Goal: Transaction & Acquisition: Purchase product/service

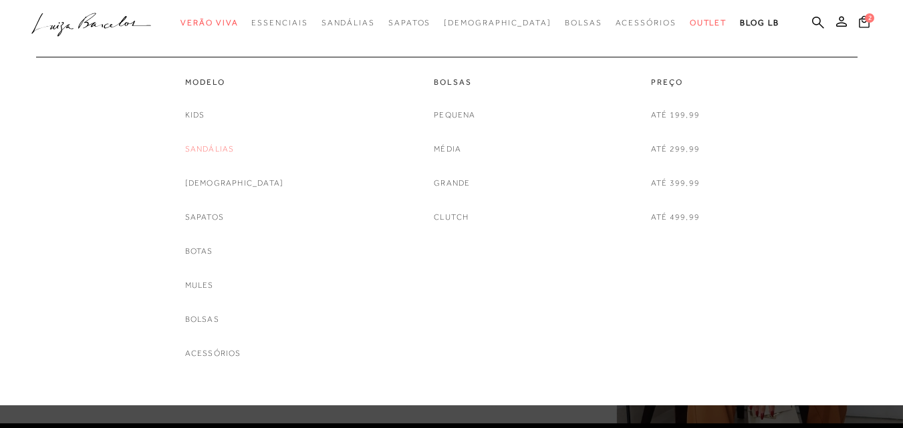
click at [235, 147] on link "Sandálias" at bounding box center [209, 149] width 49 height 14
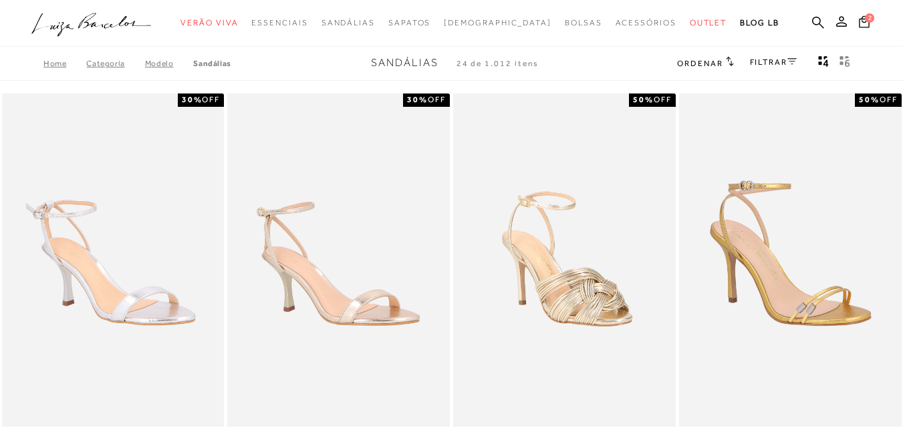
click at [773, 58] on link "FILTRAR" at bounding box center [773, 61] width 47 height 9
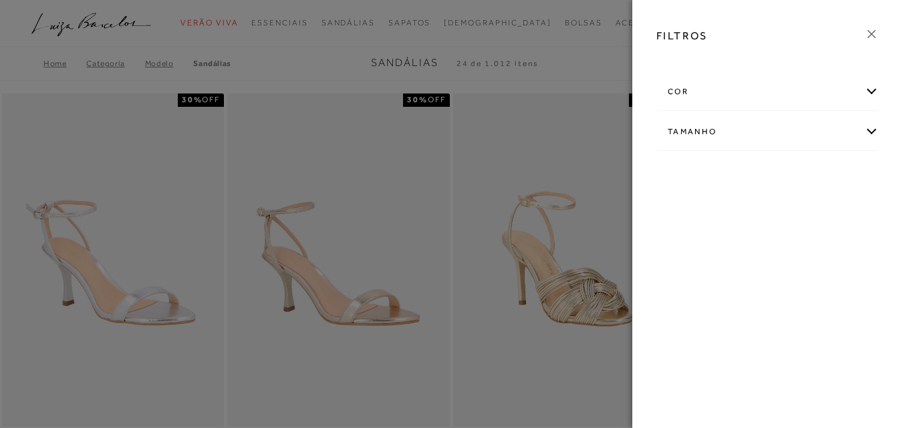
click at [867, 129] on div "Tamanho" at bounding box center [767, 131] width 221 height 35
click at [682, 229] on link "Ver mais..." at bounding box center [692, 233] width 36 height 10
click at [831, 251] on span "37" at bounding box center [840, 246] width 19 height 10
click at [827, 255] on input "37" at bounding box center [833, 247] width 13 height 13
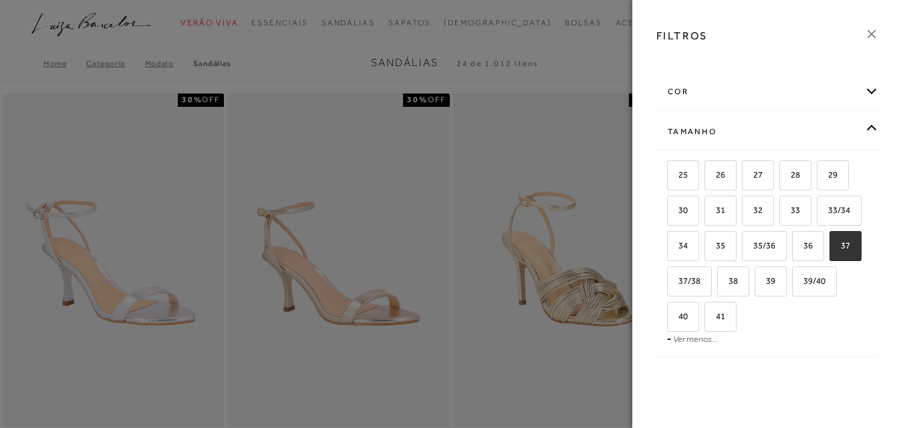
checkbox input "true"
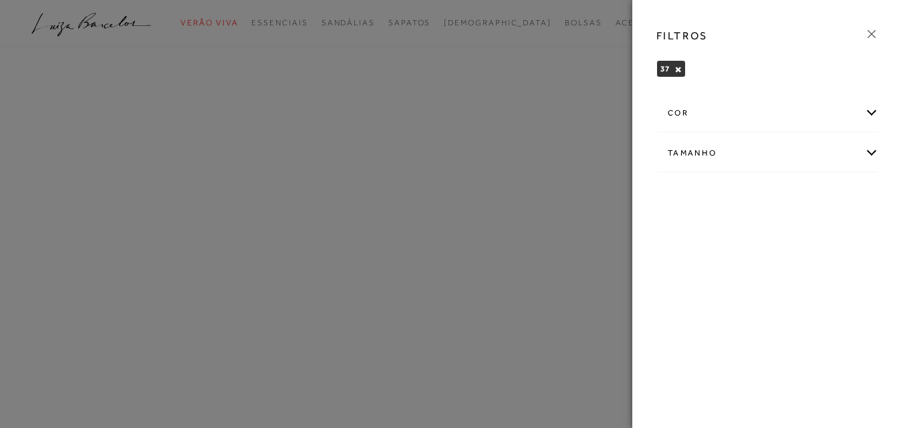
click at [874, 31] on icon at bounding box center [871, 34] width 8 height 8
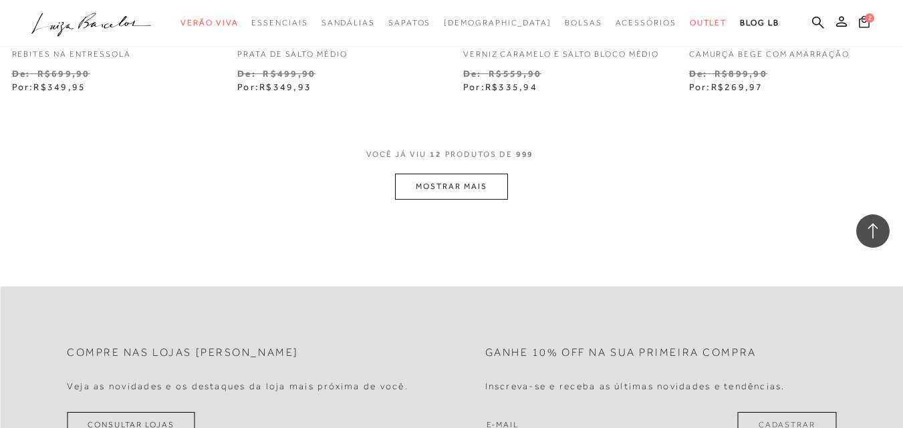
scroll to position [1337, 0]
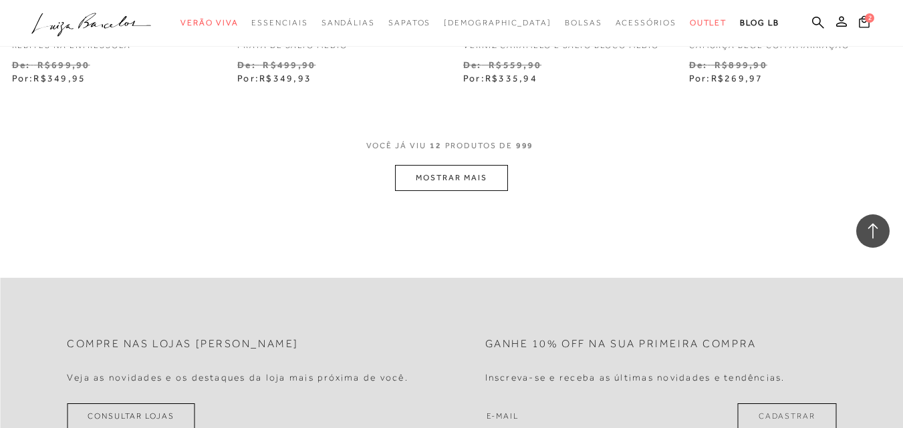
click at [456, 165] on button "MOSTRAR MAIS" at bounding box center [451, 178] width 112 height 26
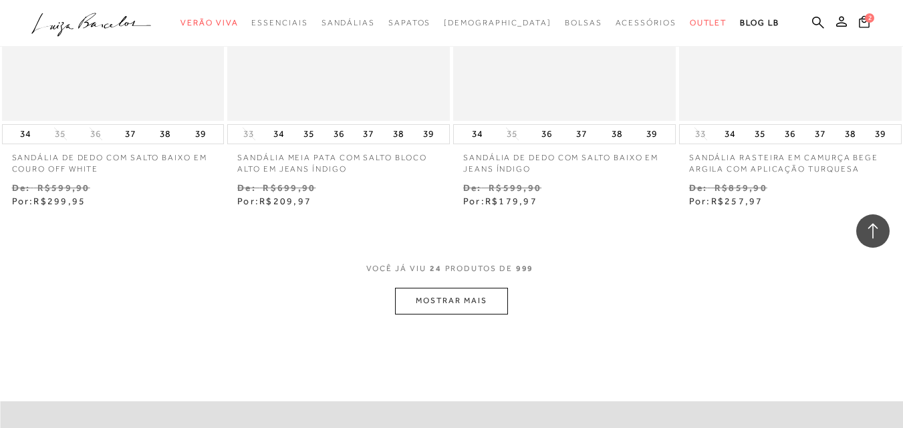
scroll to position [2740, 0]
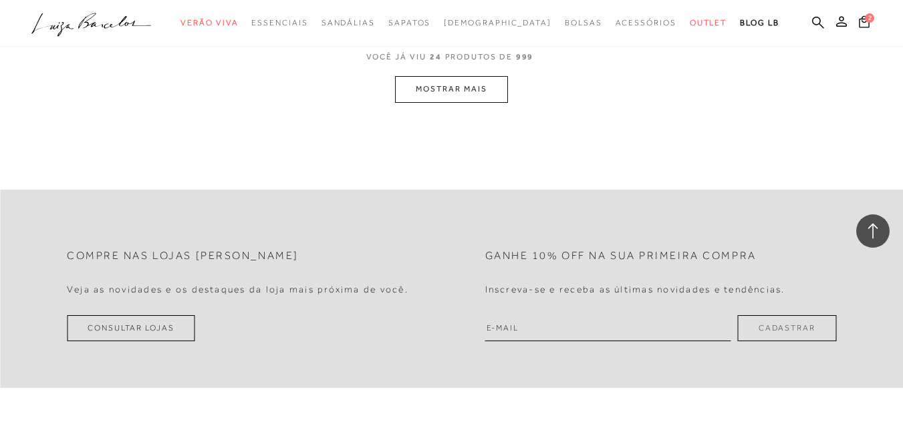
click at [442, 79] on button "MOSTRAR MAIS" at bounding box center [451, 89] width 112 height 26
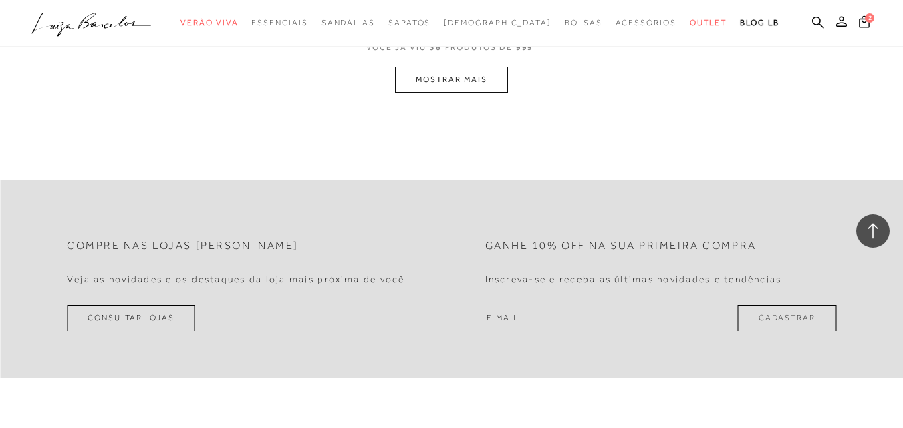
scroll to position [4055, 0]
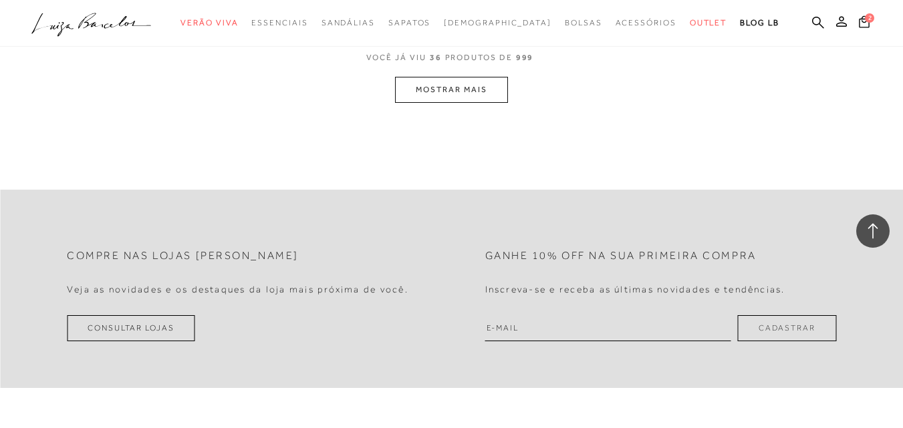
click at [449, 78] on button "MOSTRAR MAIS" at bounding box center [451, 90] width 112 height 26
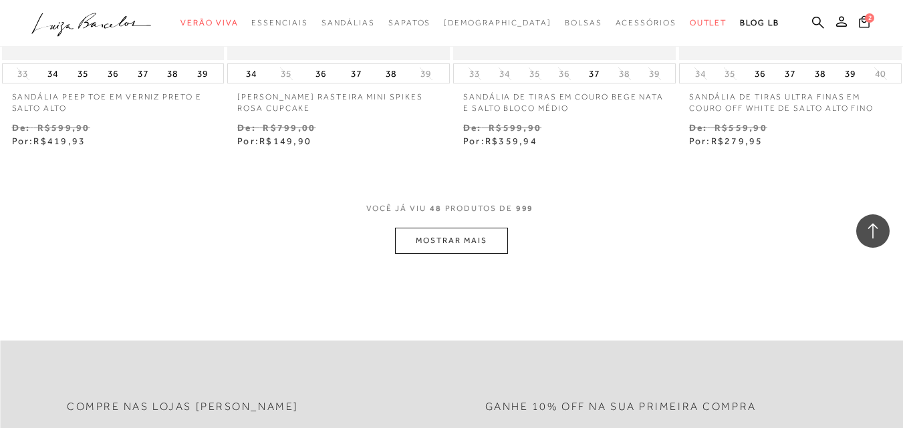
scroll to position [5359, 0]
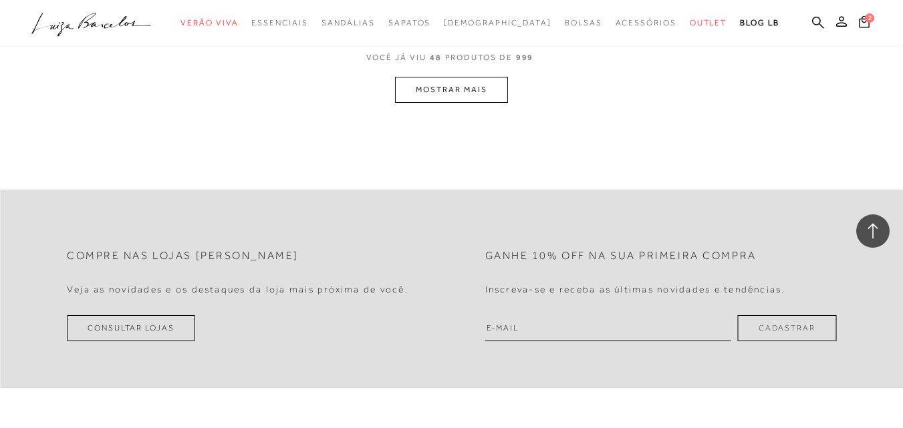
click at [445, 77] on button "MOSTRAR MAIS" at bounding box center [451, 90] width 112 height 26
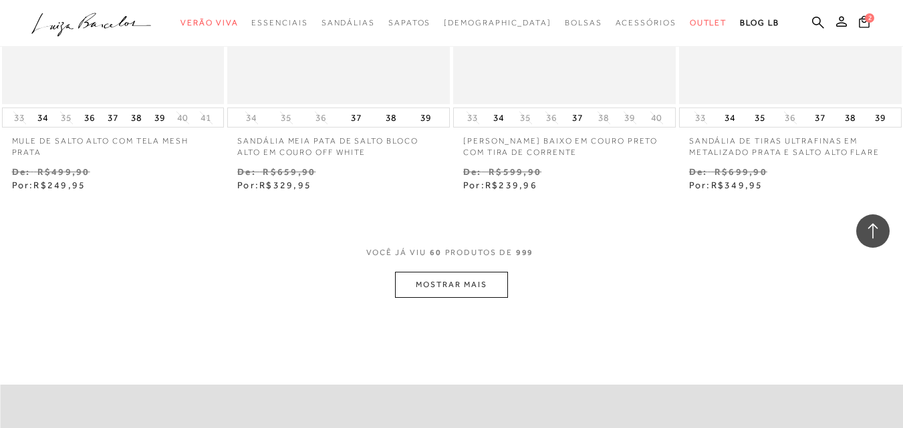
scroll to position [6462, 0]
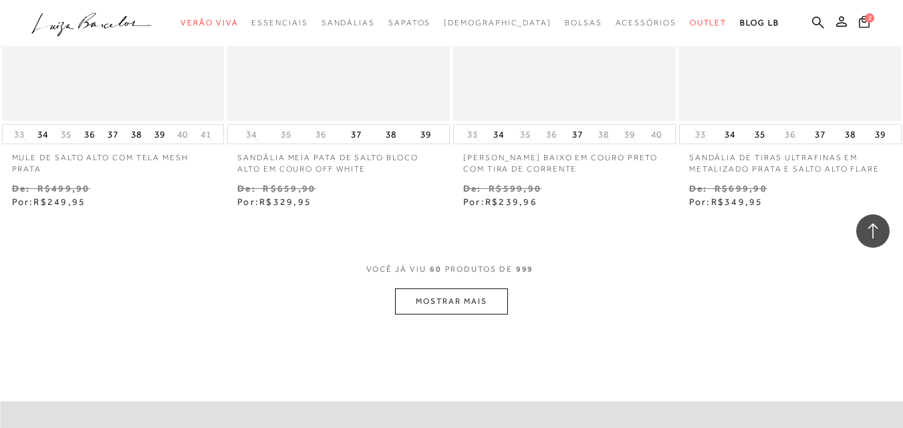
click at [449, 289] on button "MOSTRAR MAIS" at bounding box center [451, 302] width 112 height 26
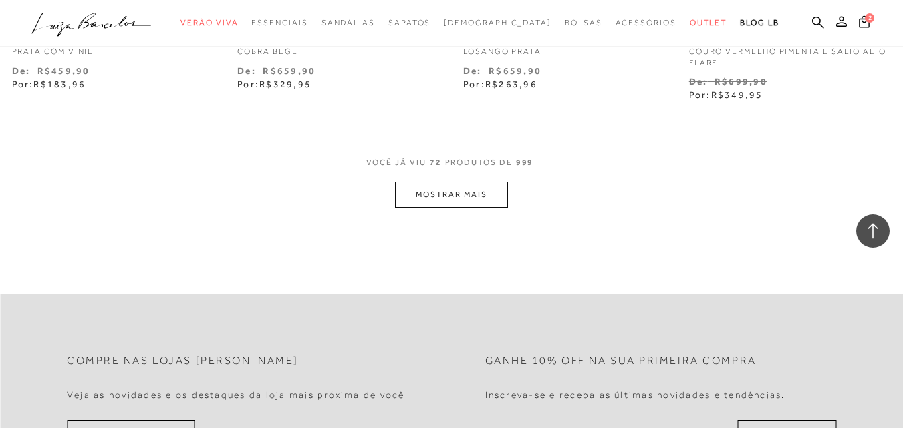
scroll to position [7932, 0]
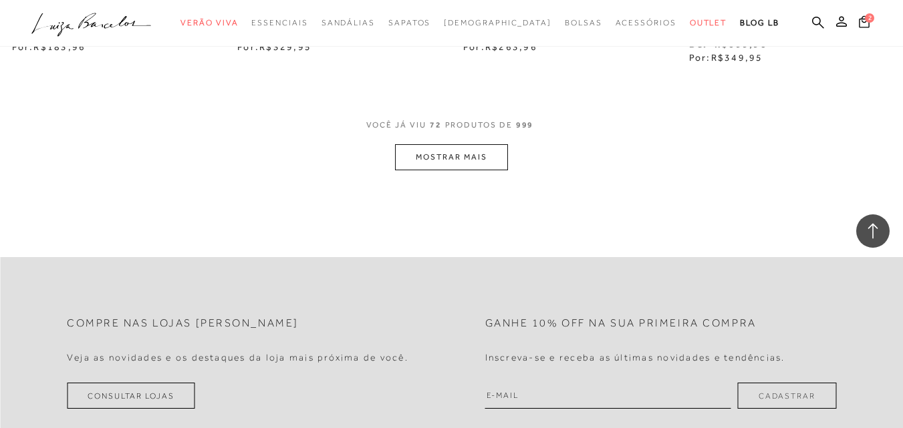
click at [457, 144] on button "MOSTRAR MAIS" at bounding box center [451, 157] width 112 height 26
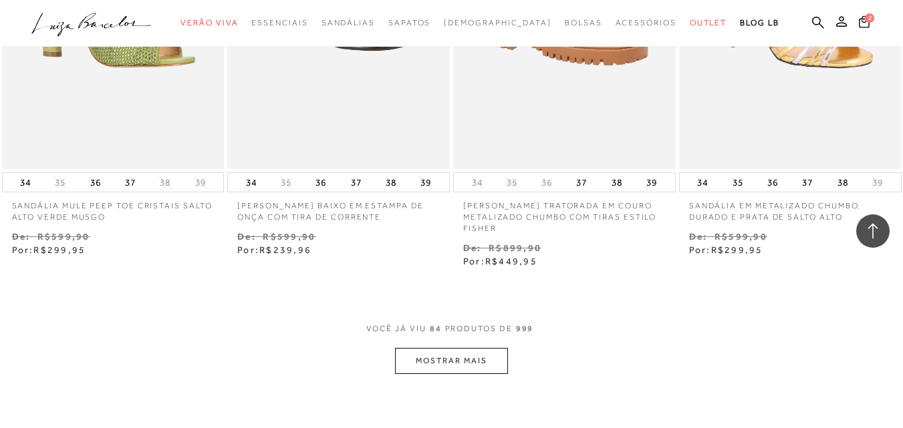
scroll to position [9202, 0]
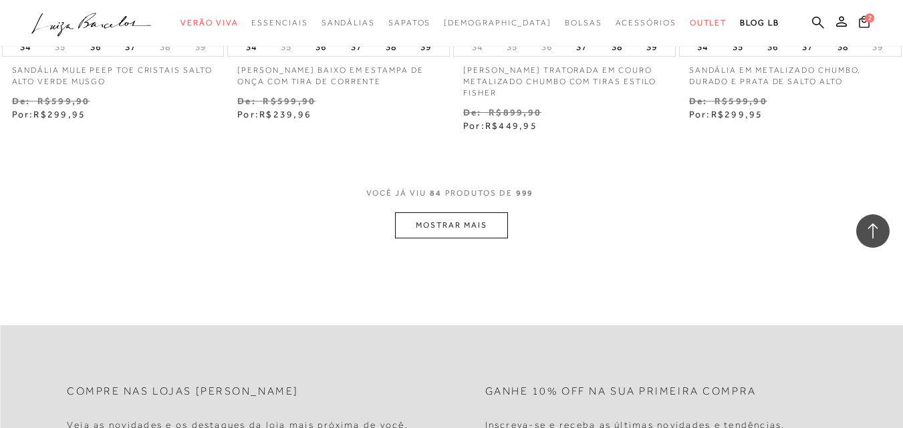
click at [446, 213] on button "MOSTRAR MAIS" at bounding box center [451, 226] width 112 height 26
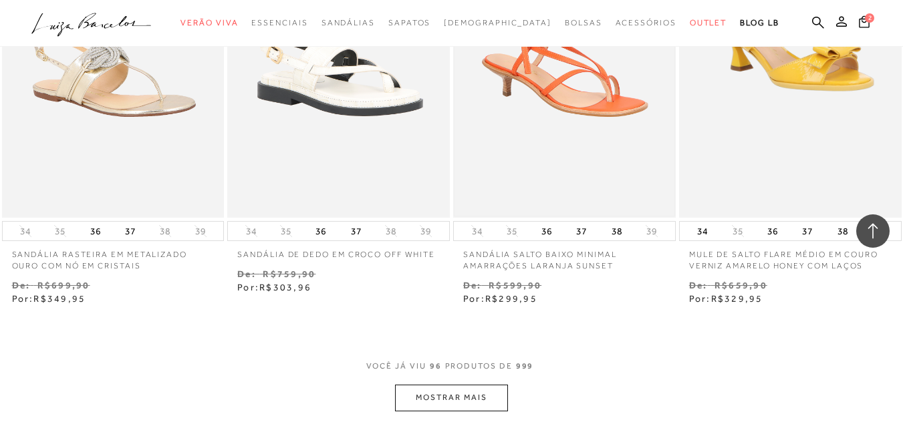
scroll to position [10338, 0]
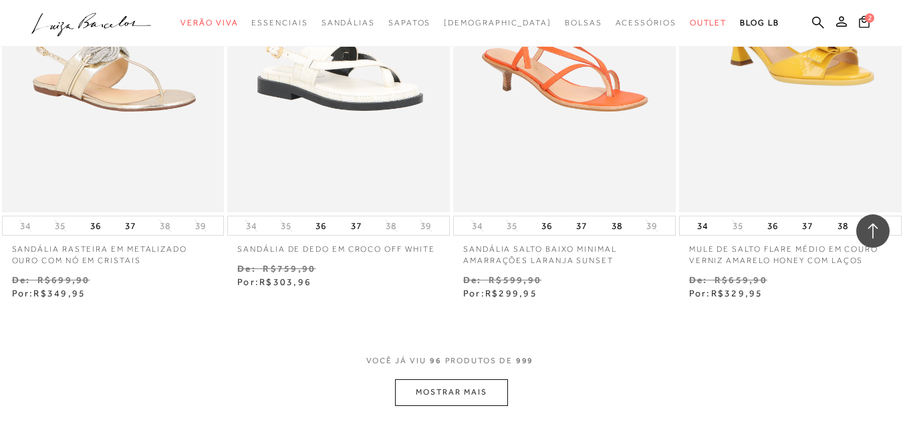
click at [451, 382] on button "MOSTRAR MAIS" at bounding box center [451, 393] width 112 height 26
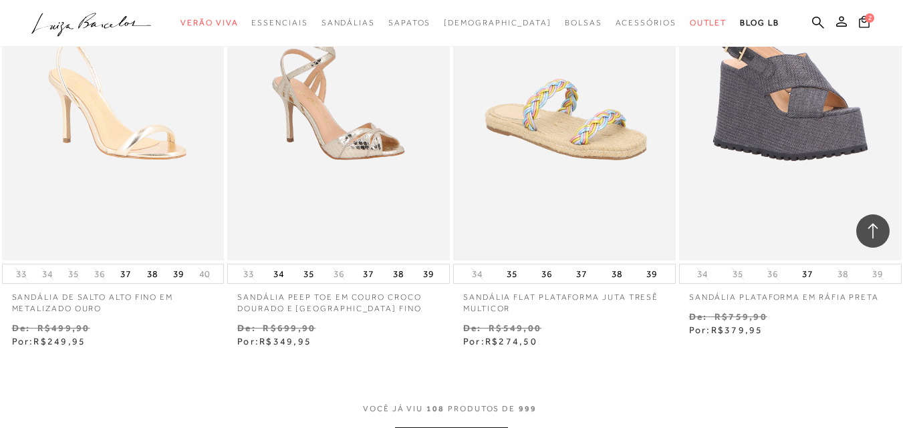
scroll to position [11742, 0]
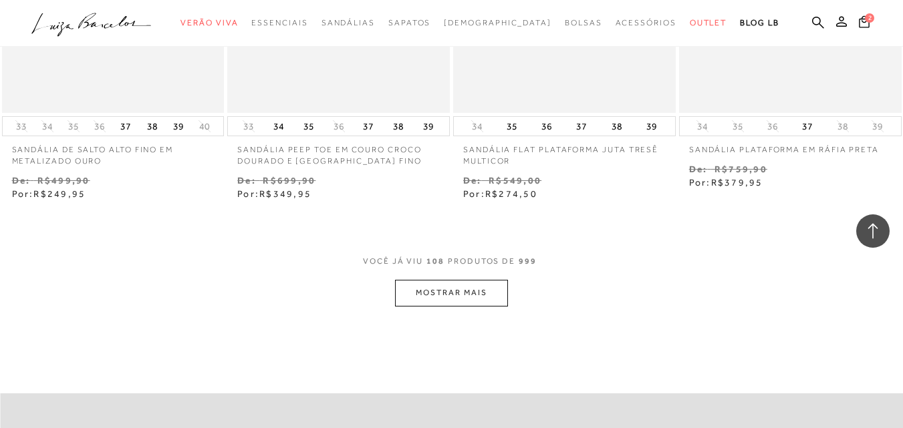
click at [444, 283] on button "MOSTRAR MAIS" at bounding box center [451, 293] width 112 height 26
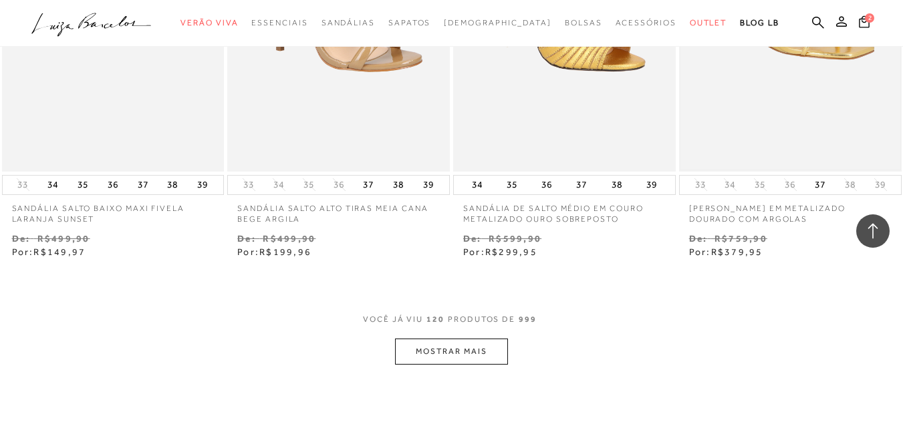
scroll to position [13011, 0]
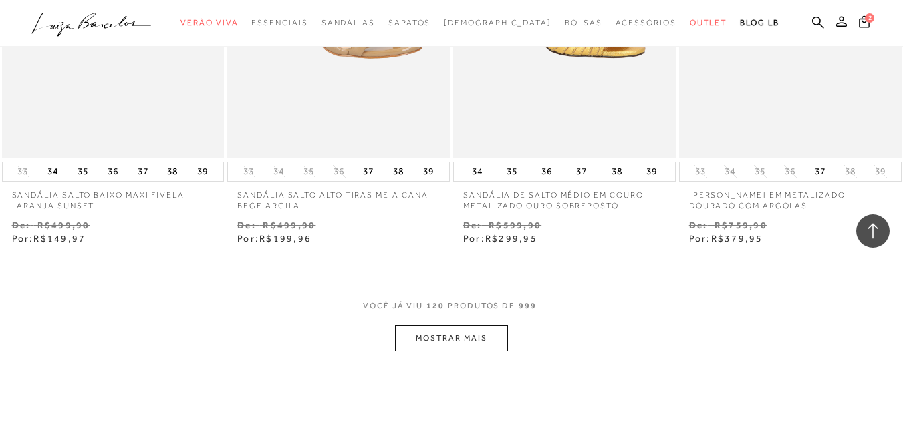
click at [470, 325] on button "MOSTRAR MAIS" at bounding box center [451, 338] width 112 height 26
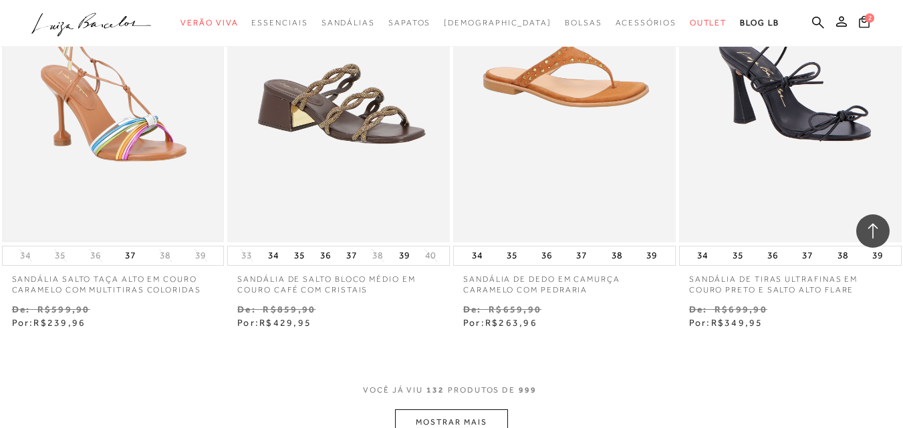
scroll to position [14482, 0]
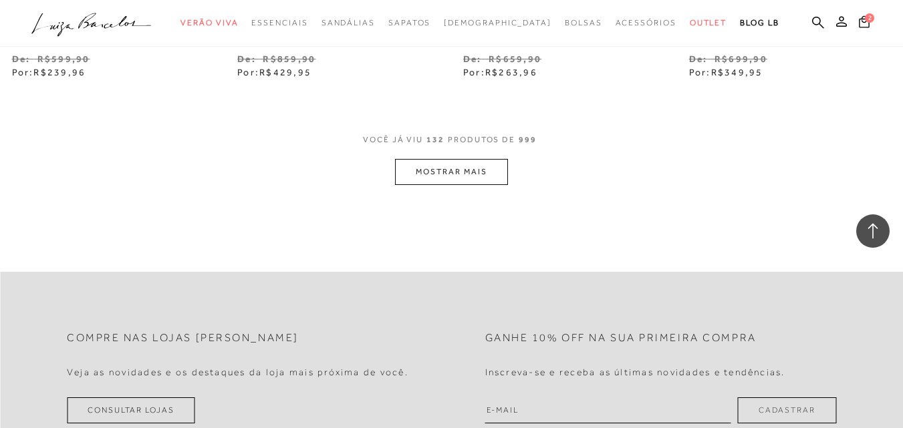
click at [445, 161] on button "MOSTRAR MAIS" at bounding box center [451, 172] width 112 height 26
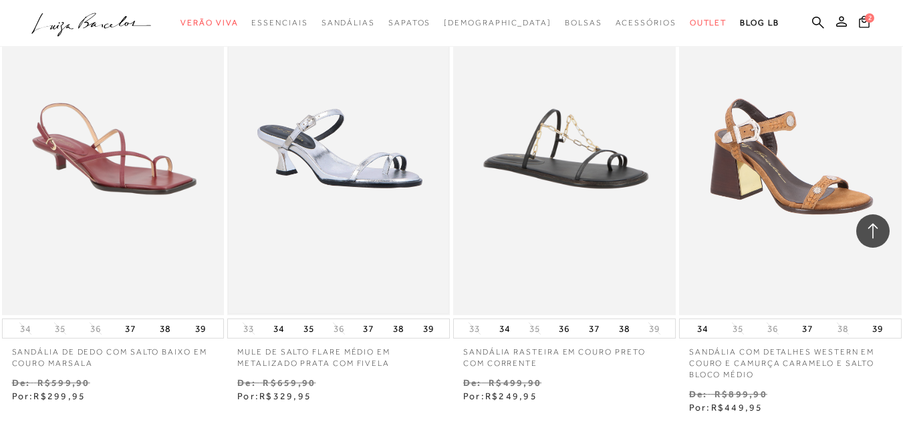
scroll to position [15818, 0]
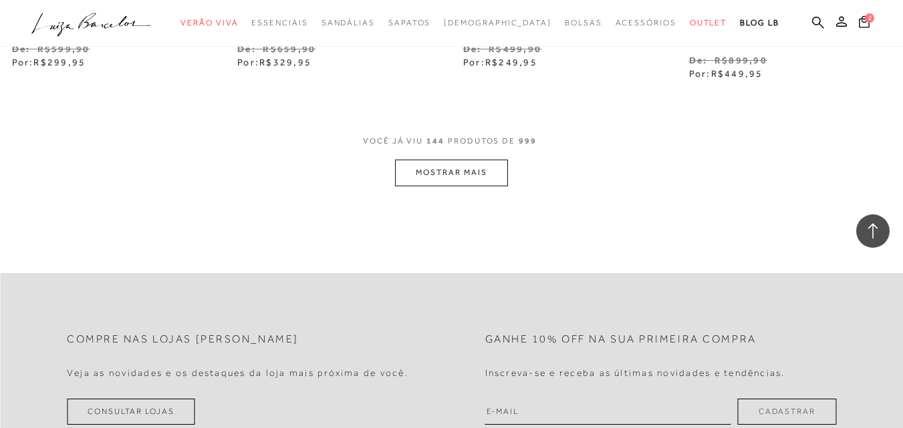
click at [449, 160] on button "MOSTRAR MAIS" at bounding box center [451, 173] width 112 height 26
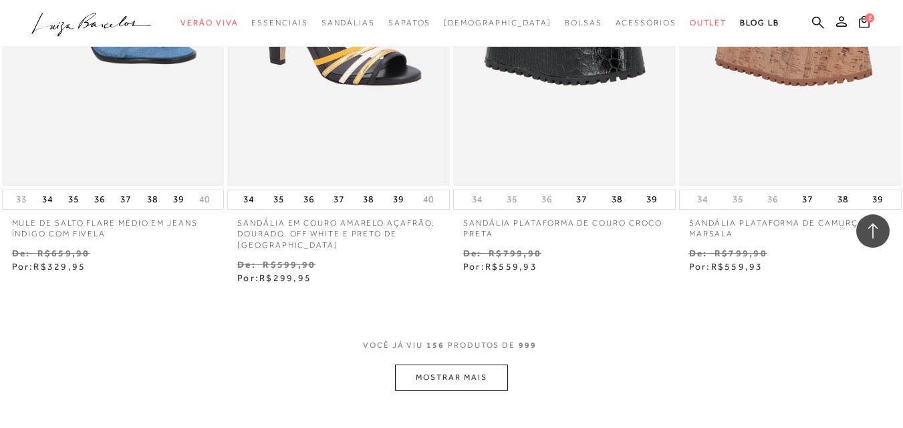
scroll to position [17021, 0]
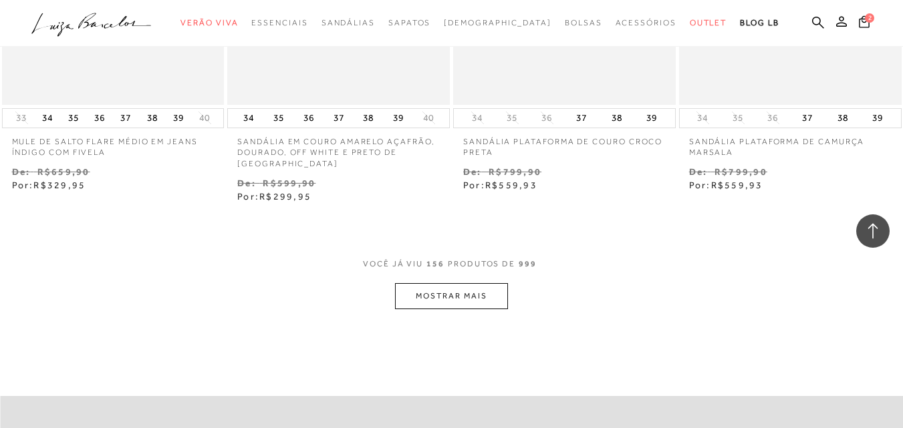
click at [471, 288] on button "MOSTRAR MAIS" at bounding box center [451, 296] width 112 height 26
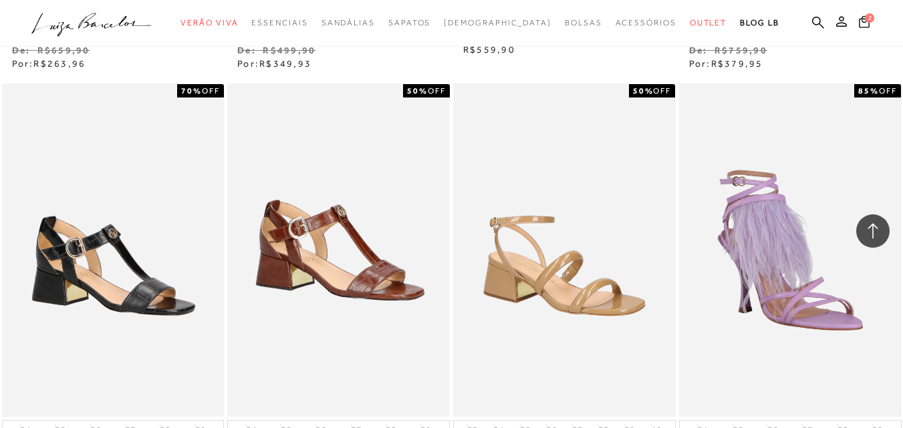
scroll to position [18291, 0]
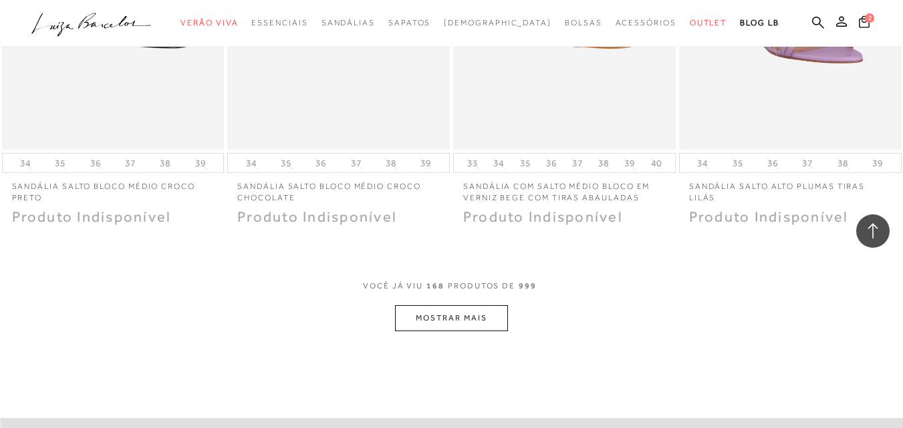
click at [438, 305] on button "MOSTRAR MAIS" at bounding box center [451, 318] width 112 height 26
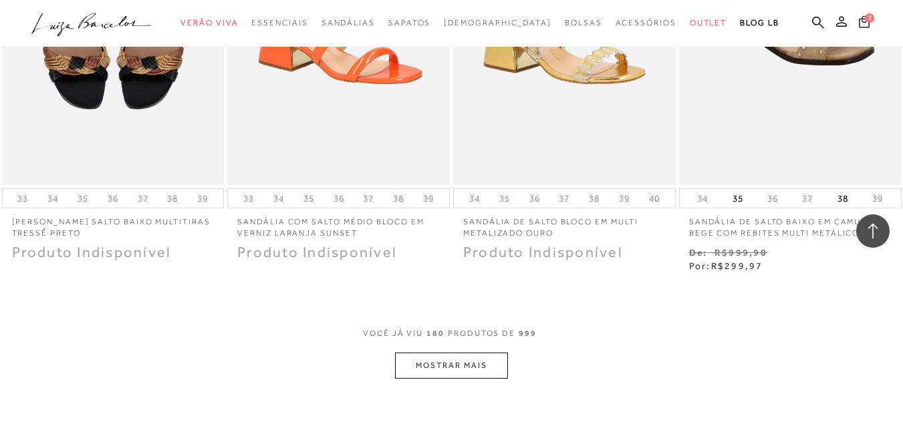
scroll to position [19561, 0]
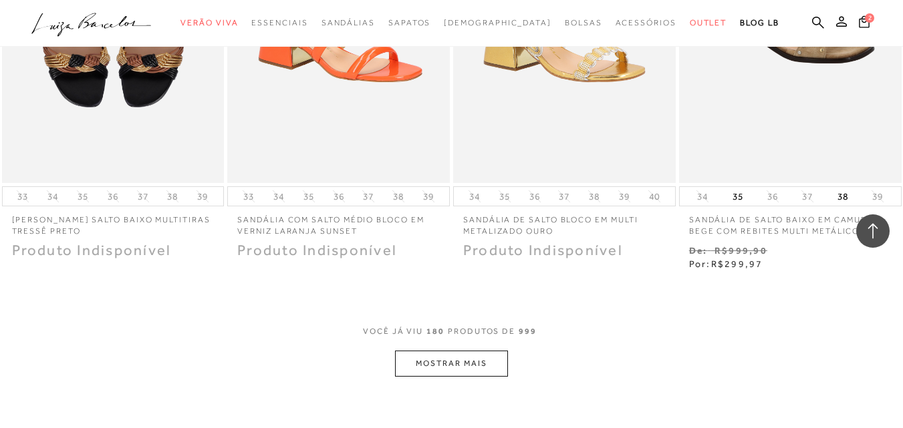
click at [432, 351] on button "MOSTRAR MAIS" at bounding box center [451, 364] width 112 height 26
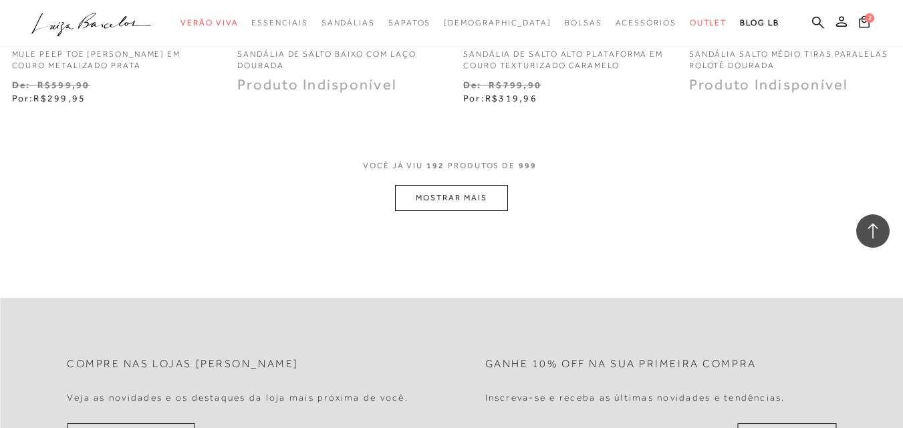
scroll to position [21031, 0]
click at [448, 198] on button "MOSTRAR MAIS" at bounding box center [451, 197] width 112 height 26
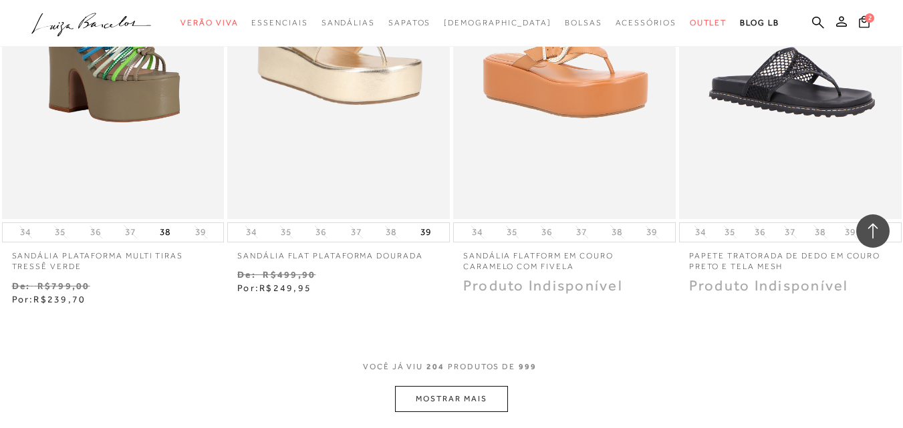
scroll to position [22301, 0]
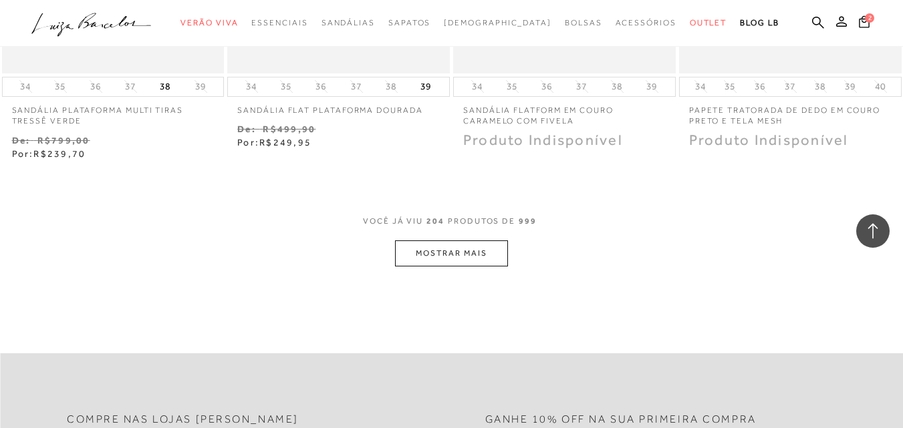
click at [426, 257] on button "MOSTRAR MAIS" at bounding box center [451, 254] width 112 height 26
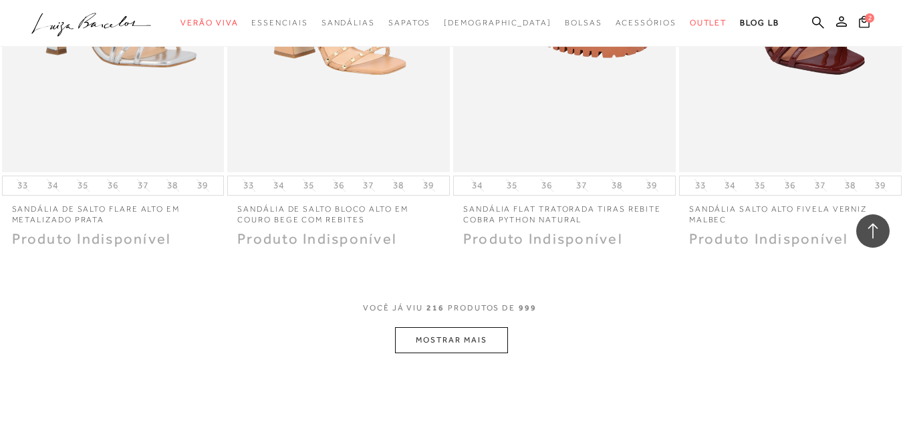
scroll to position [23637, 0]
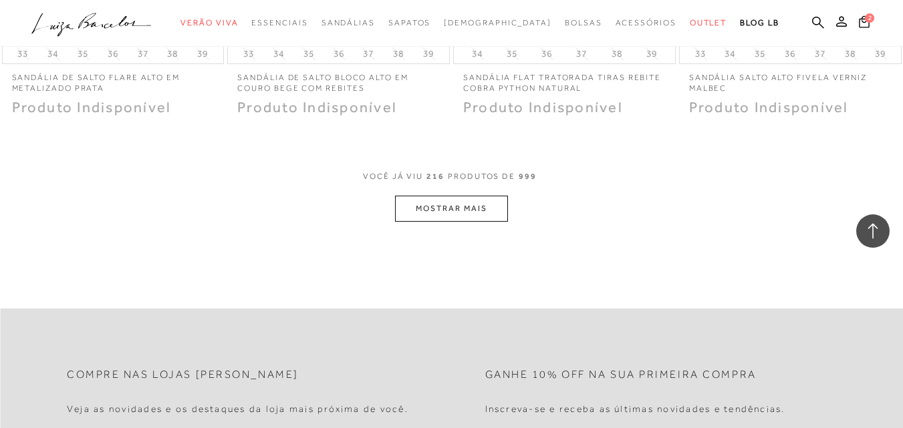
click at [454, 207] on button "MOSTRAR MAIS" at bounding box center [451, 209] width 112 height 26
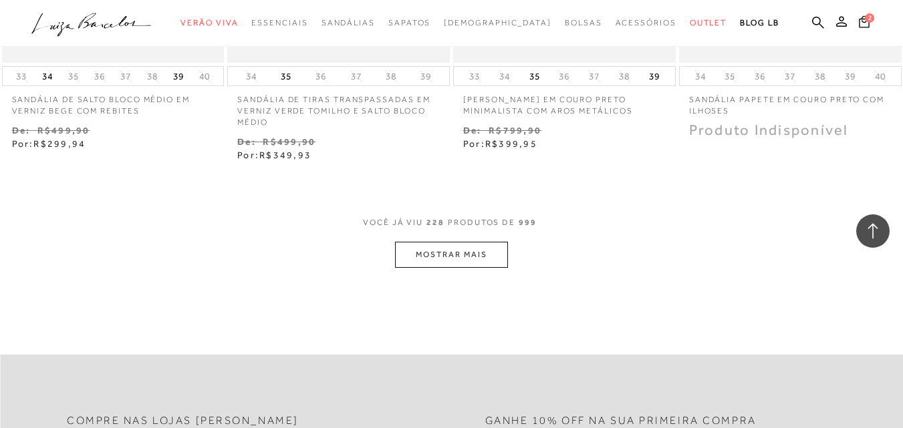
scroll to position [24907, 0]
click at [438, 251] on button "MOSTRAR MAIS" at bounding box center [451, 254] width 112 height 26
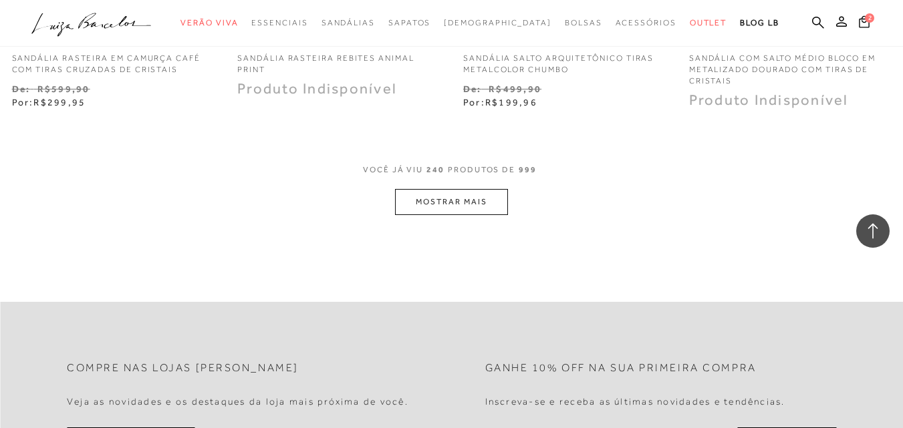
scroll to position [26311, 0]
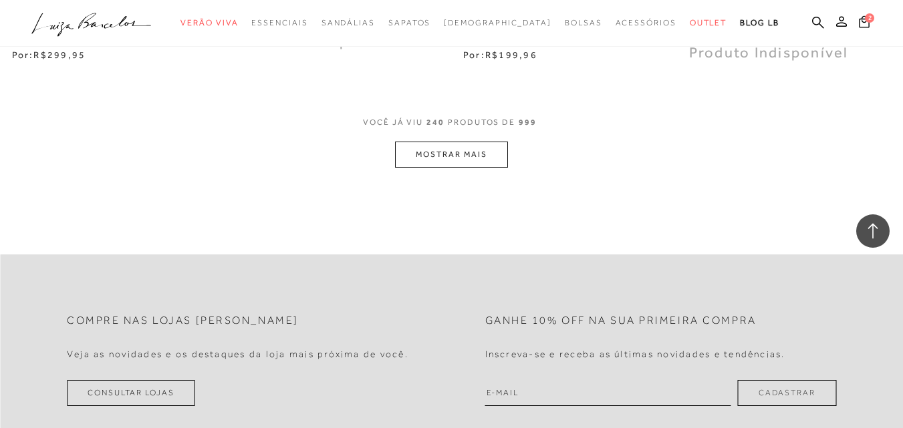
click at [459, 157] on button "MOSTRAR MAIS" at bounding box center [451, 155] width 112 height 26
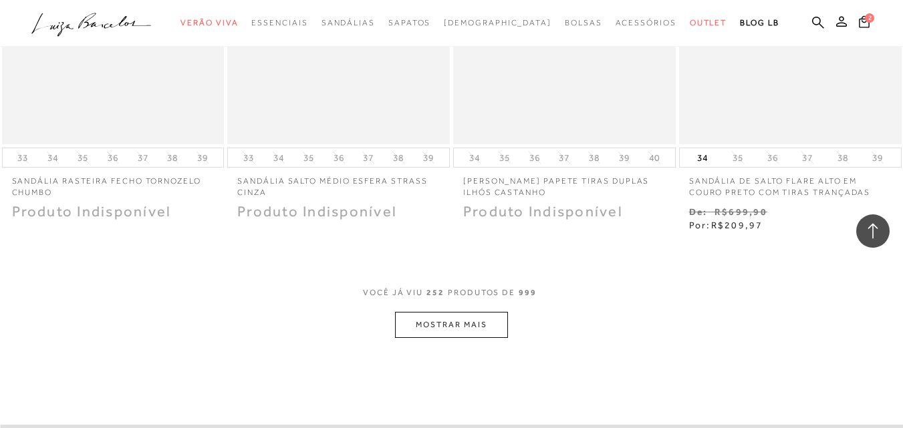
scroll to position [27447, 0]
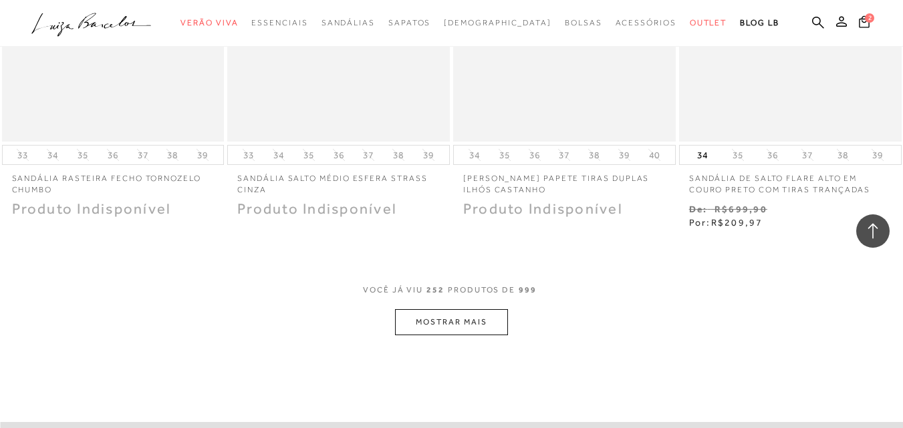
click at [465, 322] on button "MOSTRAR MAIS" at bounding box center [451, 322] width 112 height 26
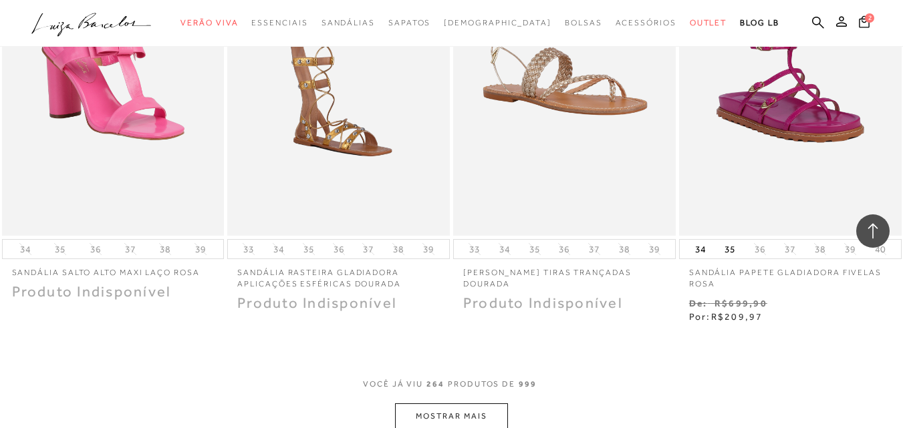
scroll to position [28850, 0]
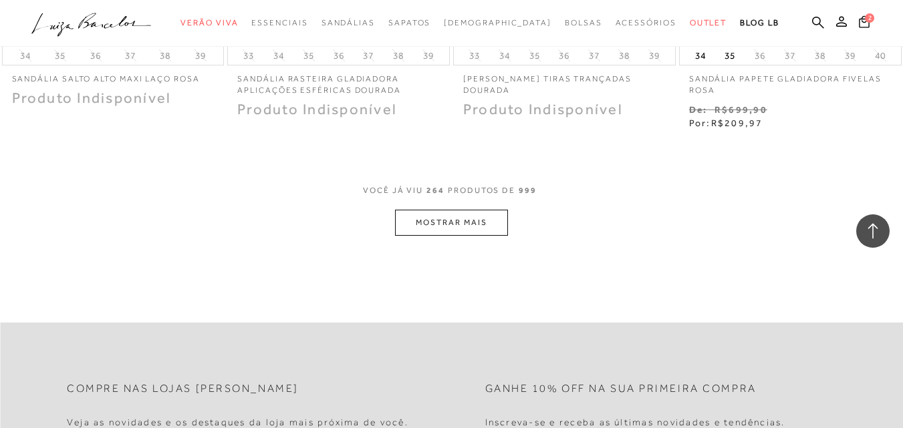
click at [433, 221] on button "MOSTRAR MAIS" at bounding box center [451, 223] width 112 height 26
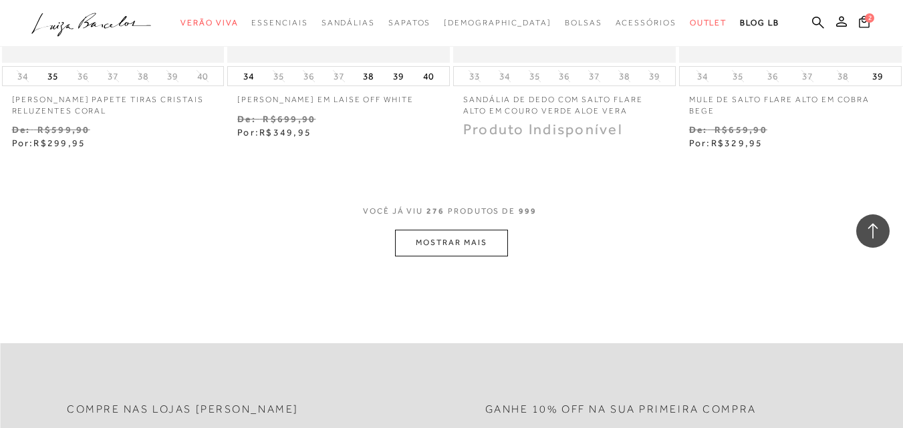
scroll to position [30187, 0]
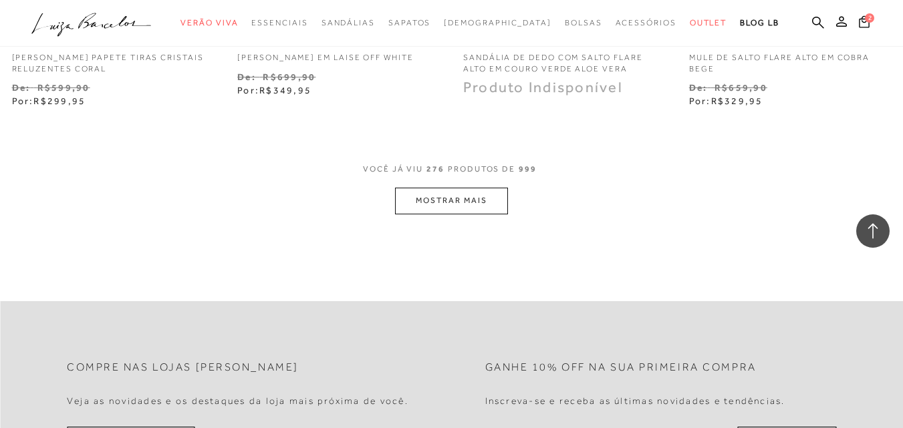
click at [450, 188] on button "MOSTRAR MAIS" at bounding box center [451, 201] width 112 height 26
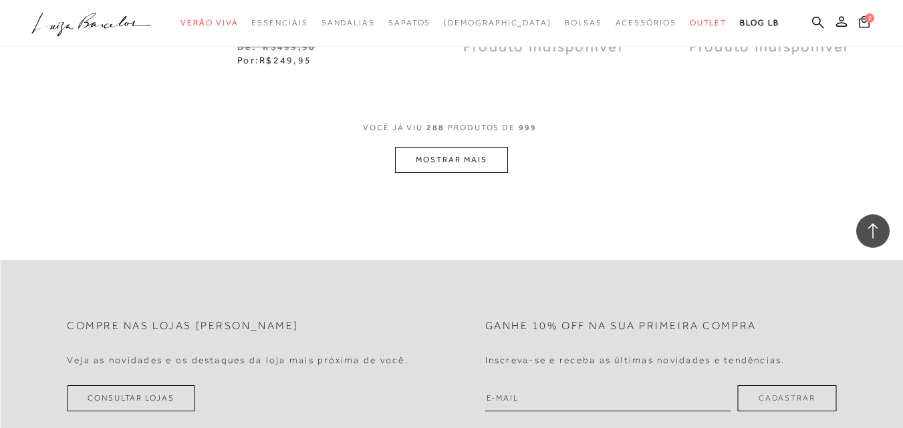
scroll to position [31457, 0]
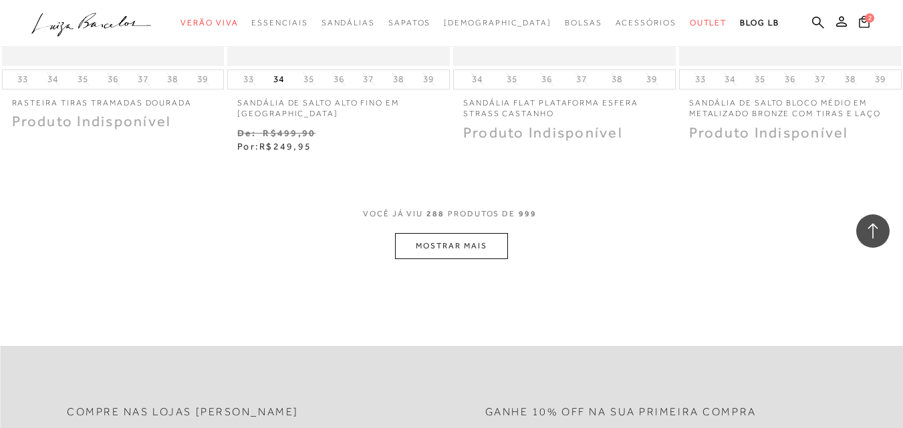
click at [460, 233] on button "MOSTRAR MAIS" at bounding box center [451, 246] width 112 height 26
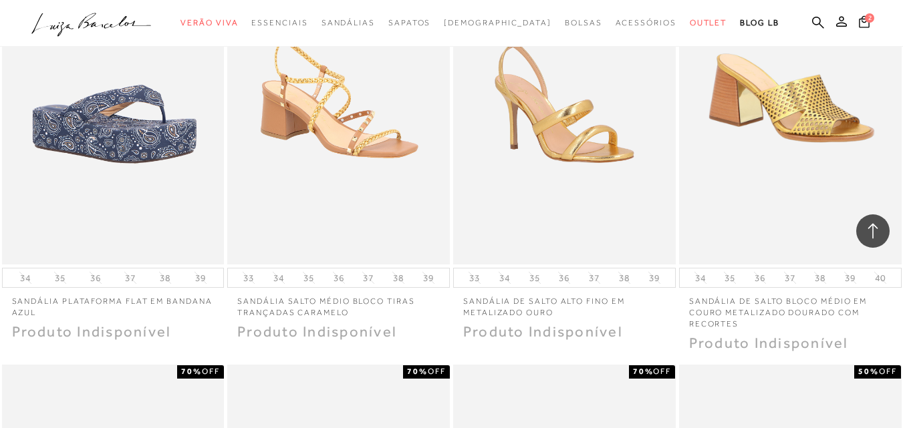
scroll to position [32125, 0]
